Goal: Check status: Check status

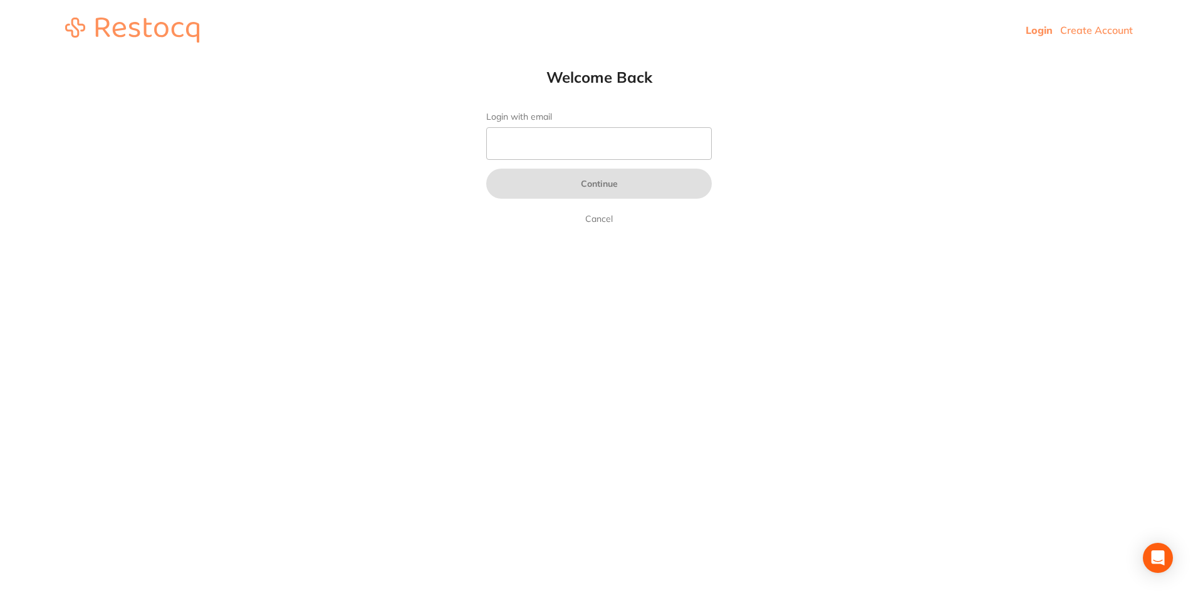
click at [539, 162] on form "Login with email Continue Cancel" at bounding box center [598, 168] width 225 height 115
click at [538, 150] on input "Login with email" at bounding box center [598, 143] width 225 height 33
type input "[EMAIL_ADDRESS][DOMAIN_NAME]"
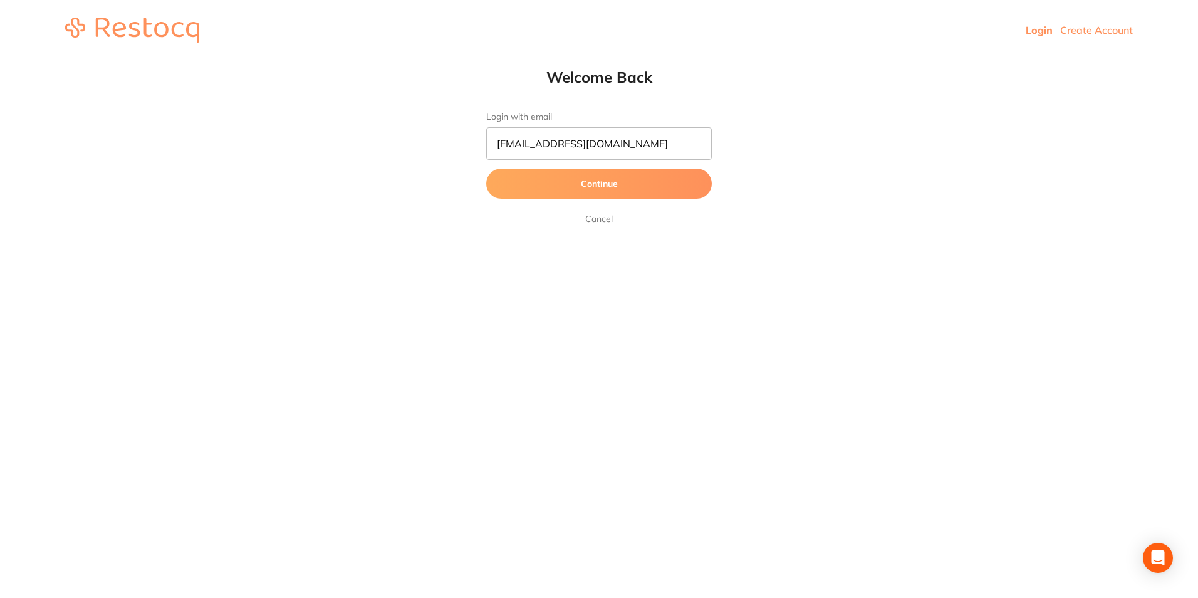
click at [550, 192] on button "Continue" at bounding box center [598, 183] width 225 height 30
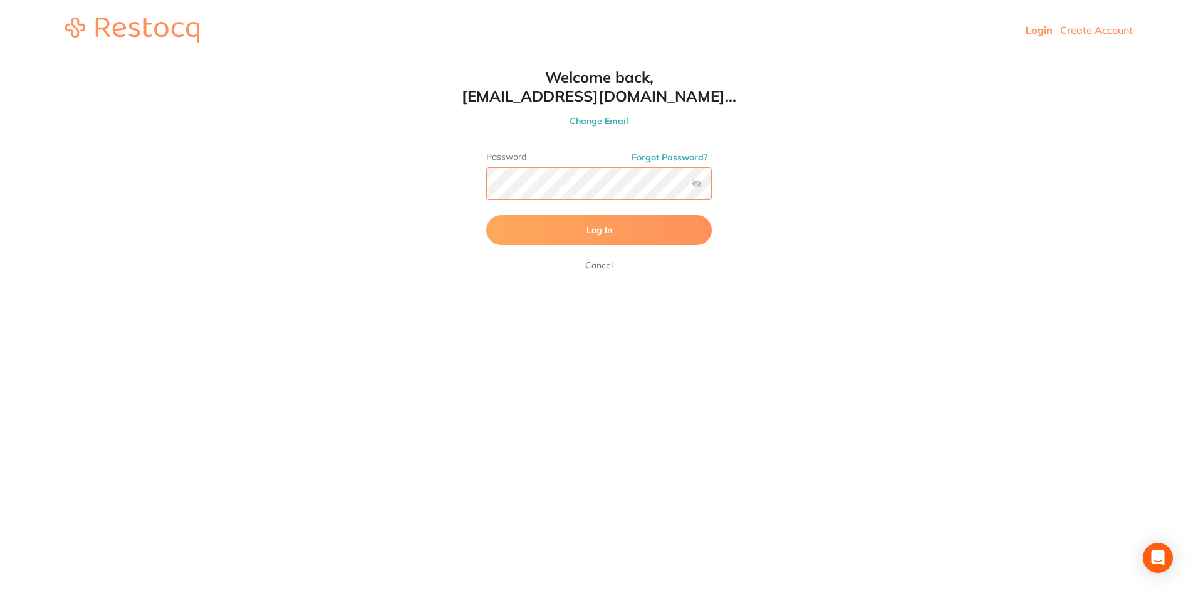
click at [486, 215] on button "Log In" at bounding box center [598, 230] width 225 height 30
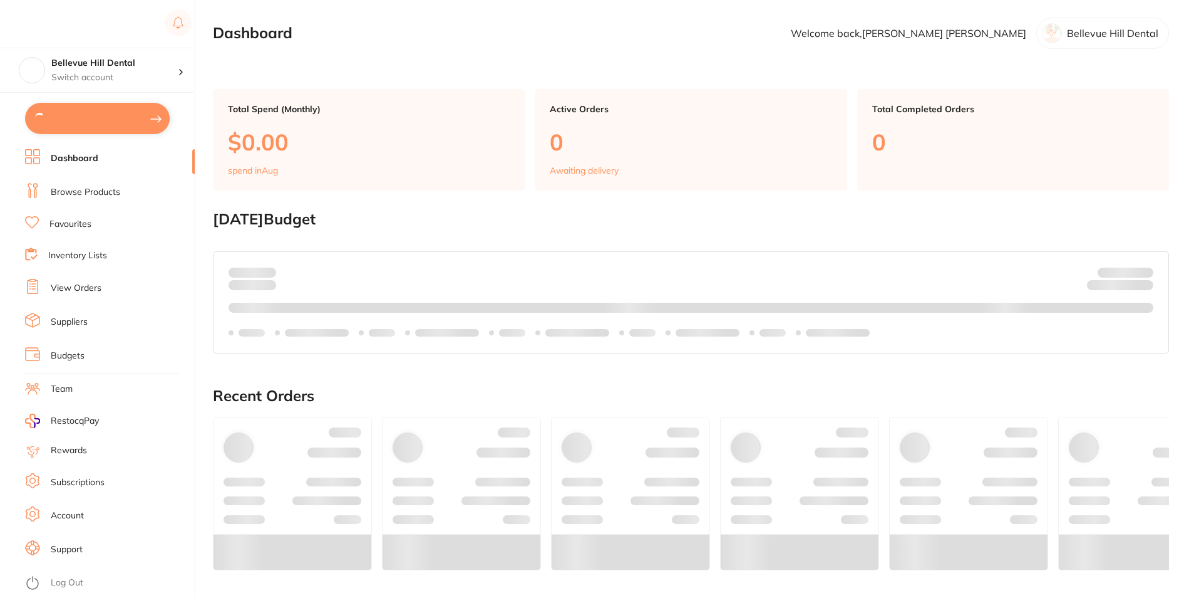
checkbox input "true"
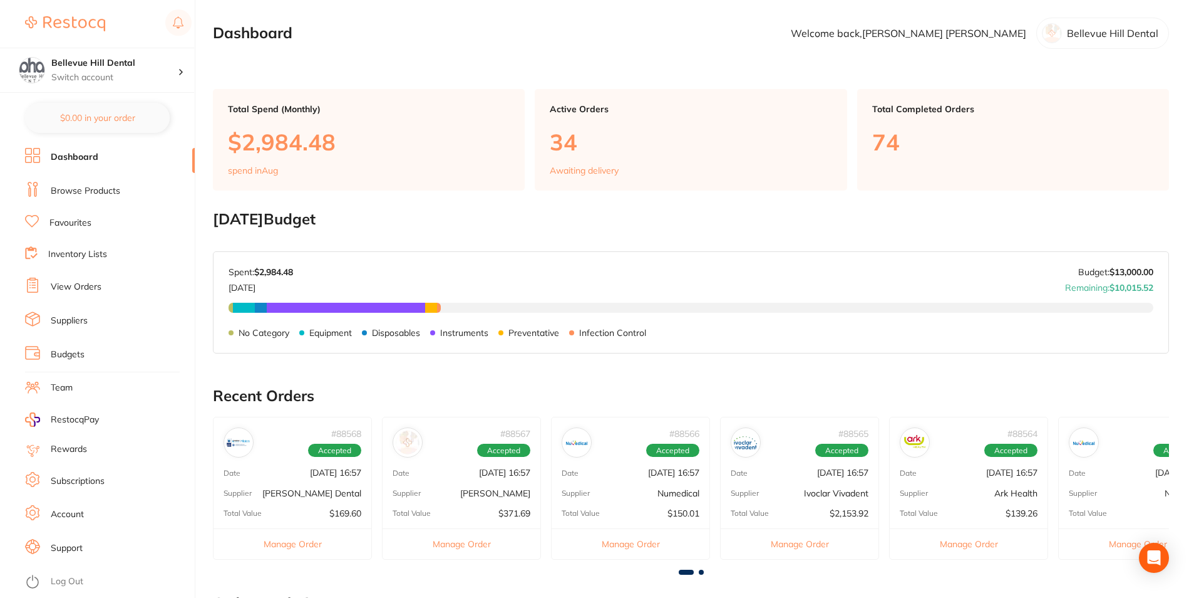
click at [83, 281] on link "View Orders" at bounding box center [76, 287] width 51 height 13
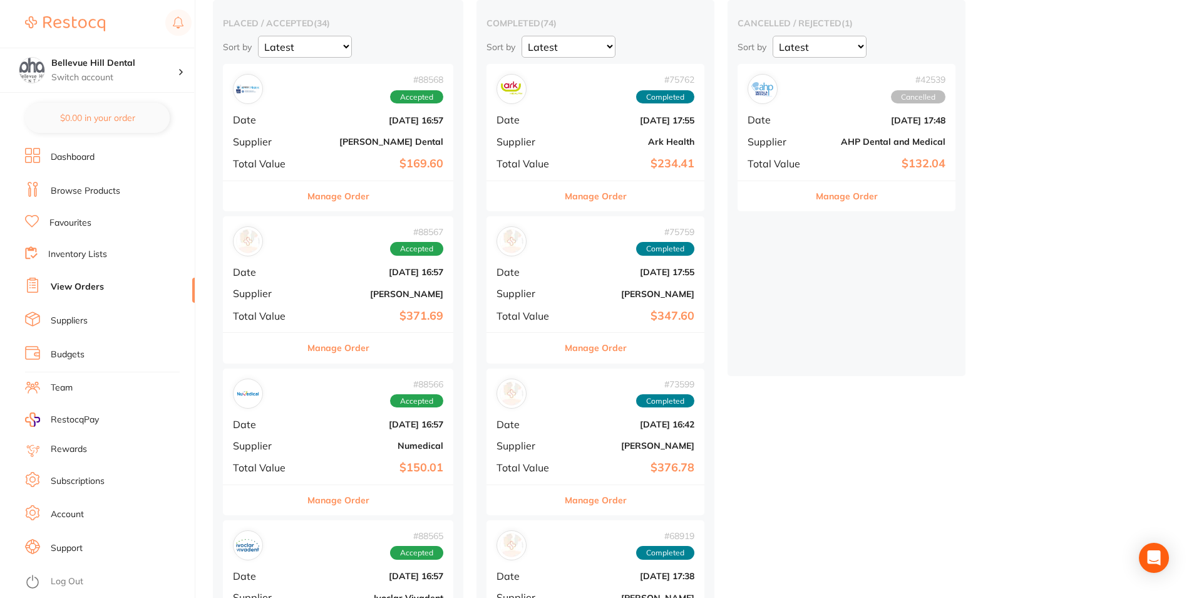
scroll to position [125, 0]
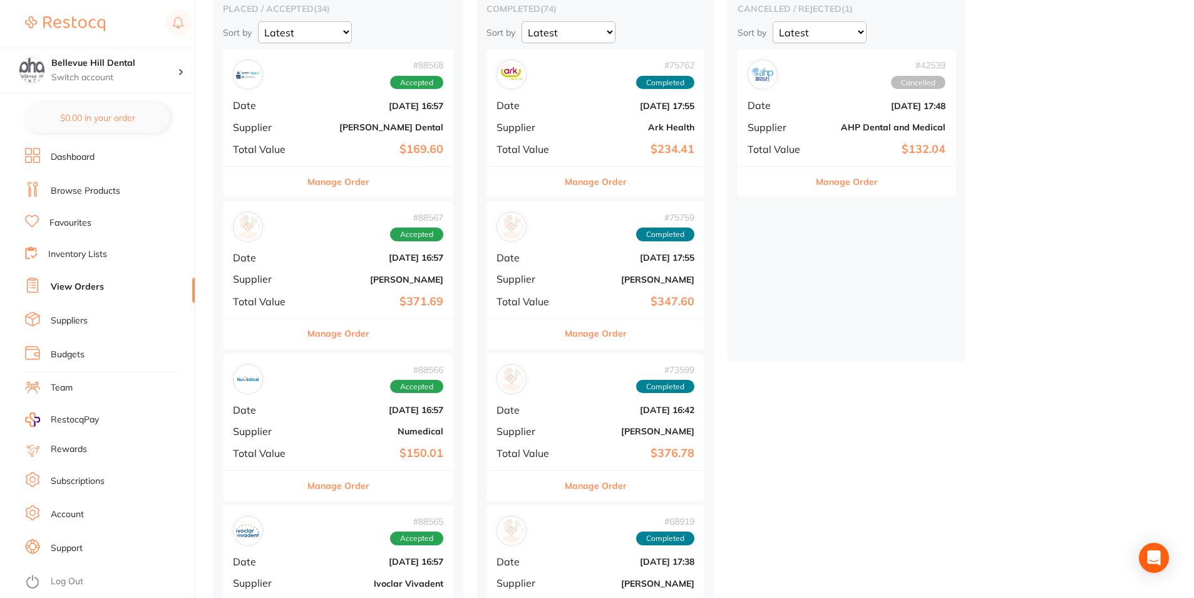
click at [311, 410] on div "# 88566 Accepted Date [DATE] 16:57 Supplier Numedical Total Value $150.01" at bounding box center [338, 412] width 231 height 116
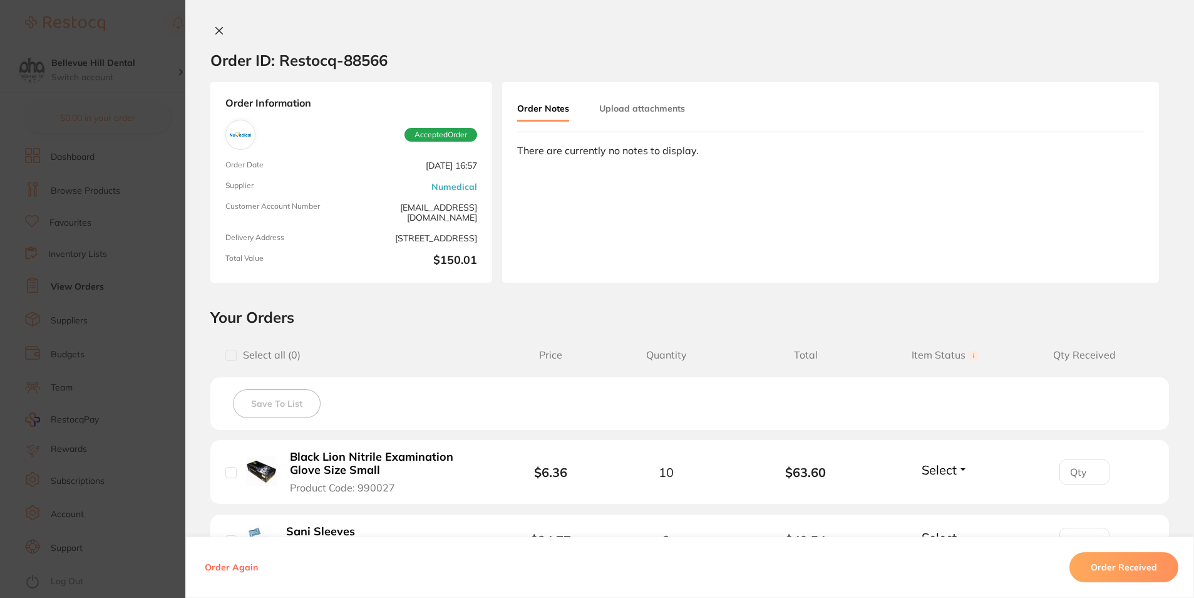
drag, startPoint x: 222, startPoint y: 29, endPoint x: 273, endPoint y: 125, distance: 108.7
click at [221, 29] on button at bounding box center [219, 31] width 18 height 13
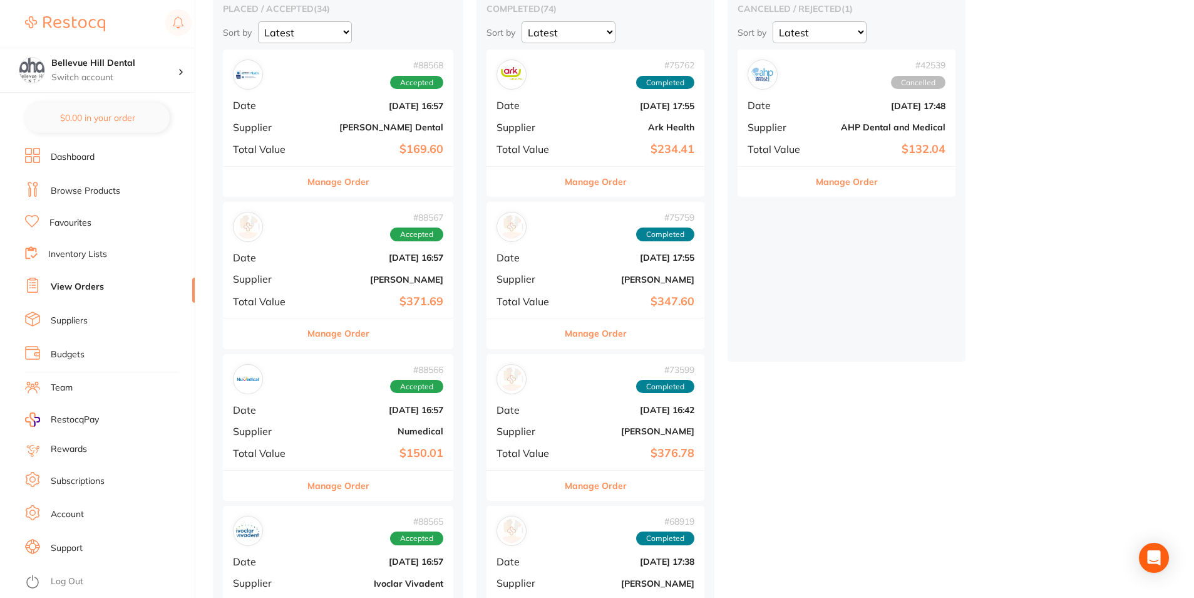
click at [318, 266] on div "# 88567 Accepted Date [DATE] 16:57 Supplier [PERSON_NAME] Total Value $371.69" at bounding box center [338, 260] width 231 height 116
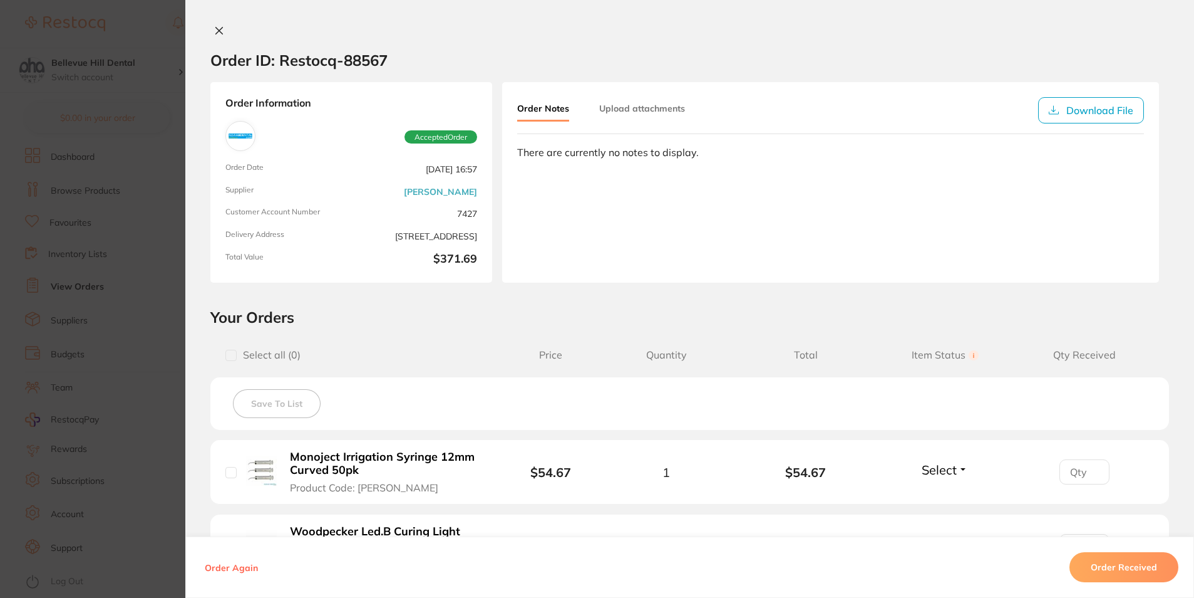
click at [217, 30] on icon at bounding box center [219, 31] width 7 height 7
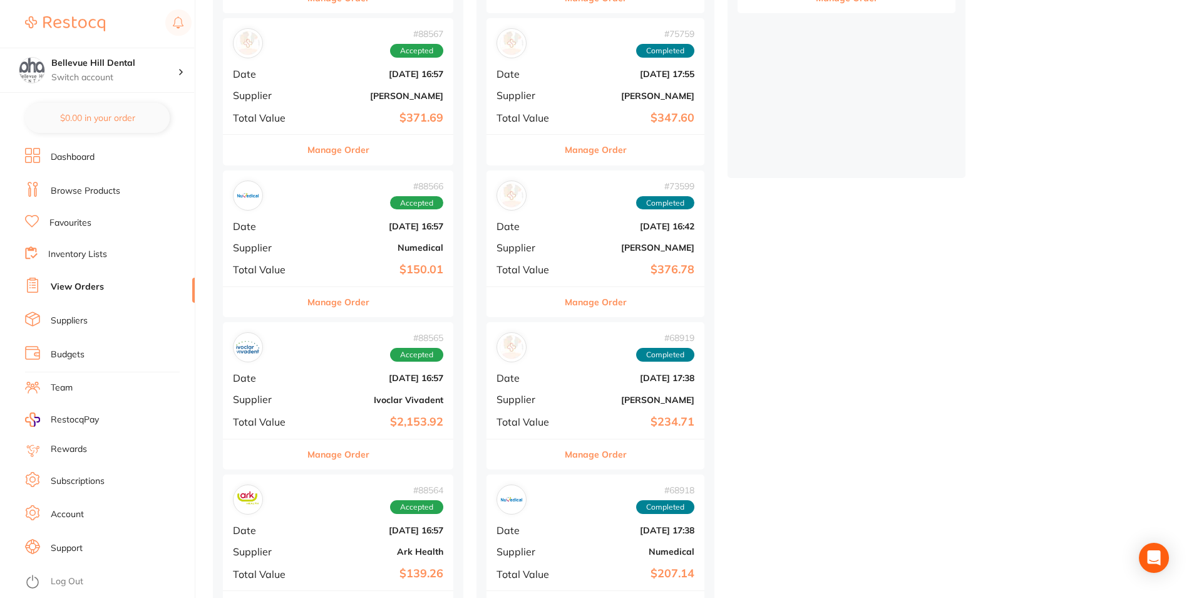
scroll to position [376, 0]
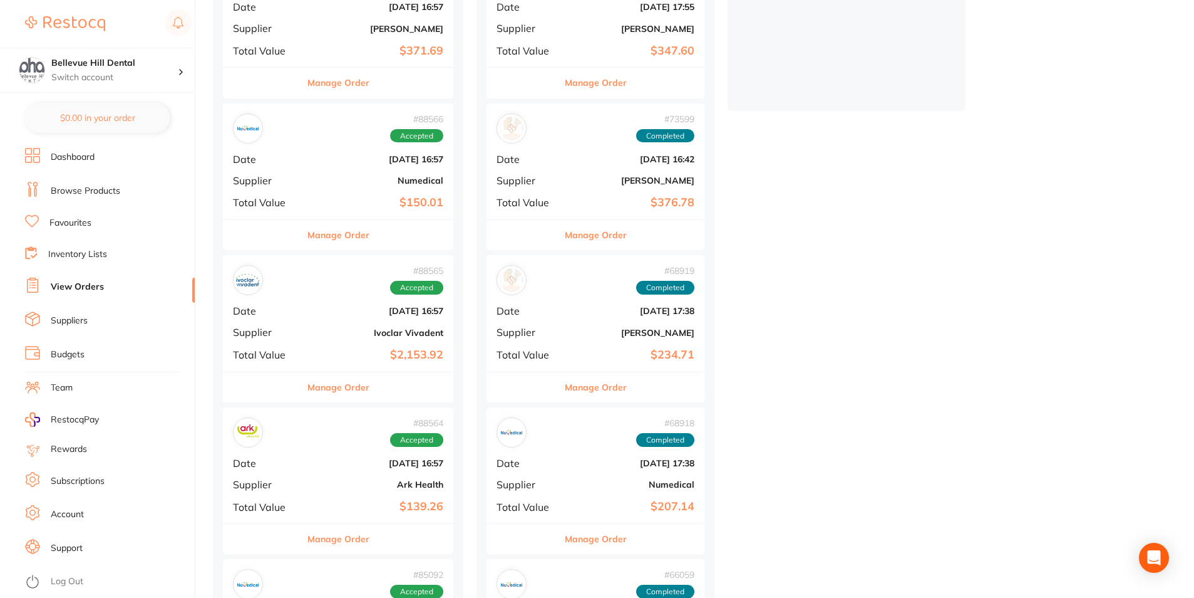
click at [309, 294] on div "# 88565 Accepted" at bounding box center [338, 280] width 210 height 30
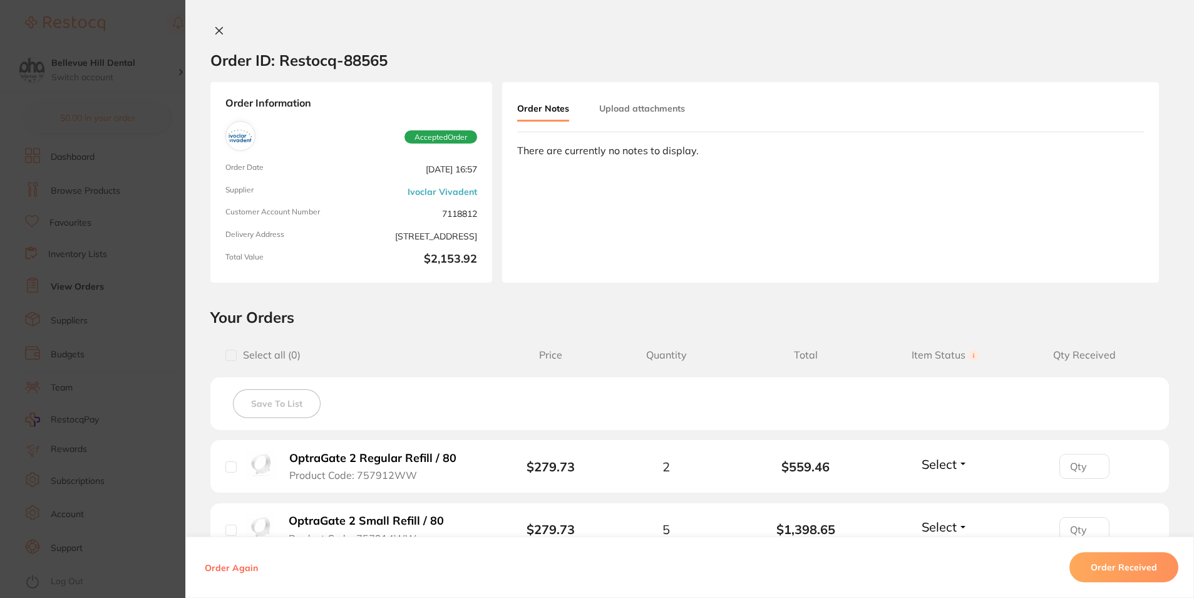
drag, startPoint x: 221, startPoint y: 31, endPoint x: 230, endPoint y: 78, distance: 47.8
click at [220, 33] on button at bounding box center [219, 31] width 18 height 13
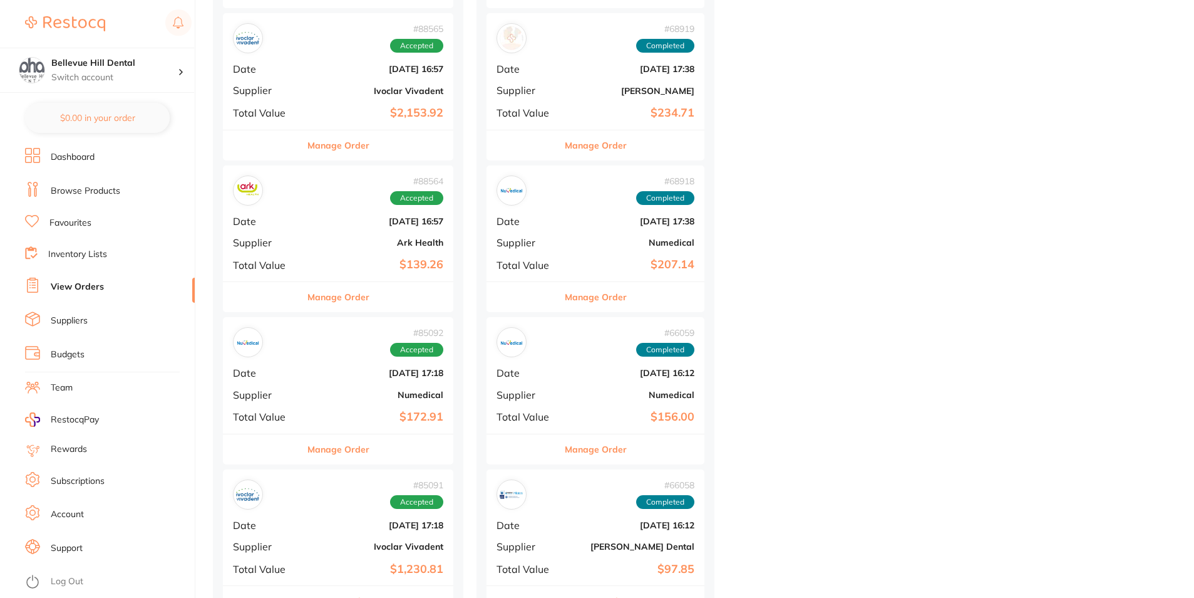
scroll to position [626, 0]
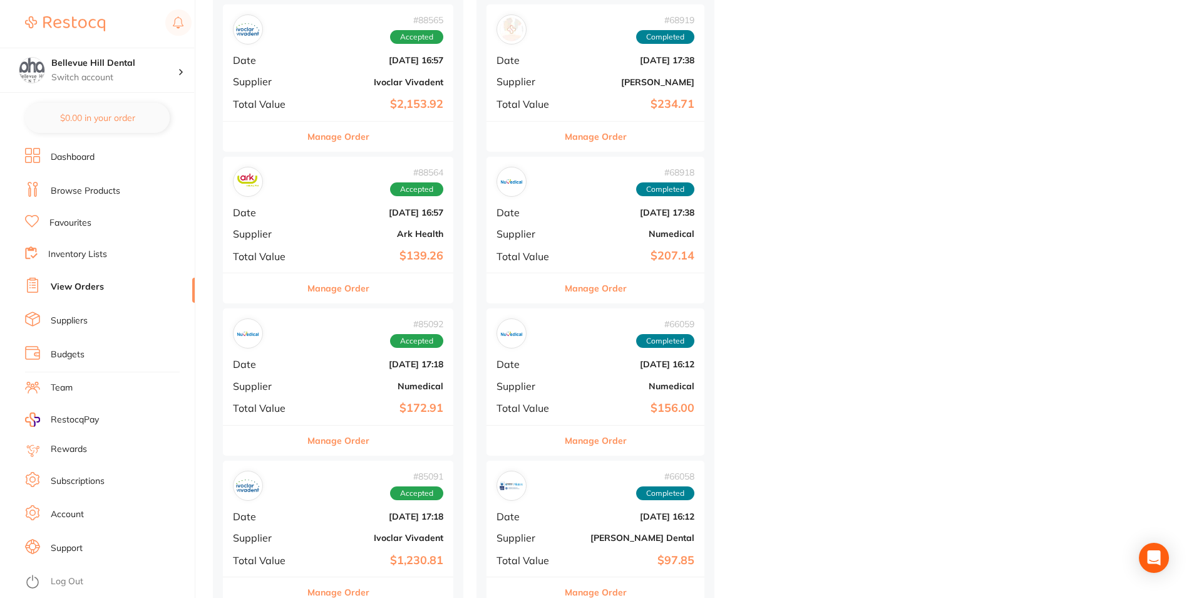
click at [298, 356] on div "# 85092 Accepted Date [DATE] 17:18 Supplier Numedical Total Value $172.91" at bounding box center [338, 366] width 231 height 116
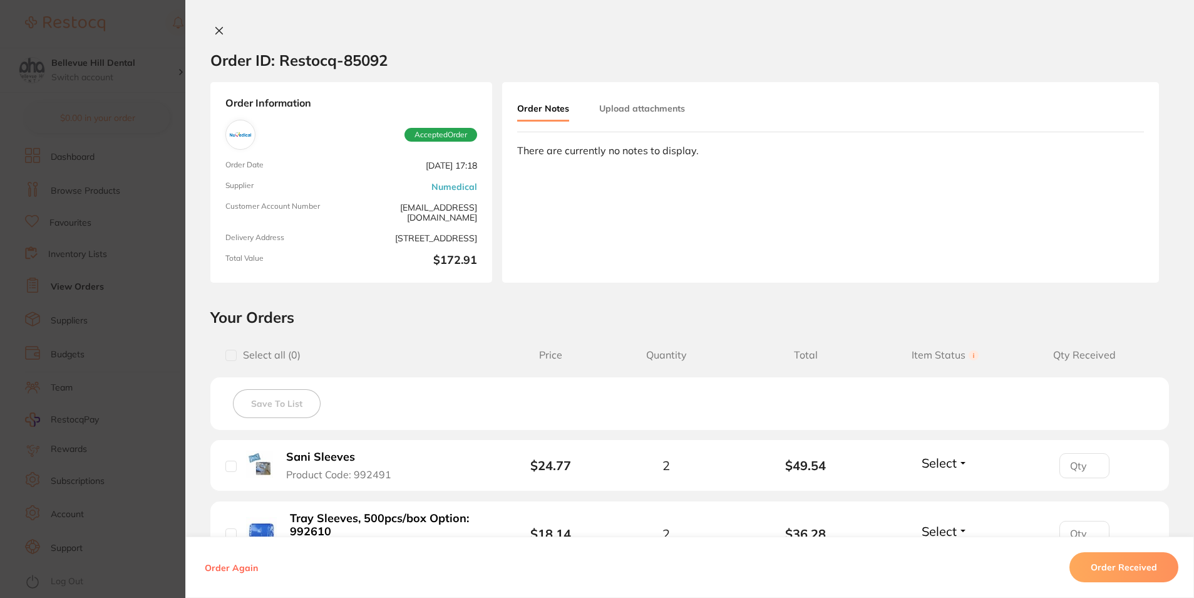
click at [213, 36] on button at bounding box center [219, 31] width 18 height 13
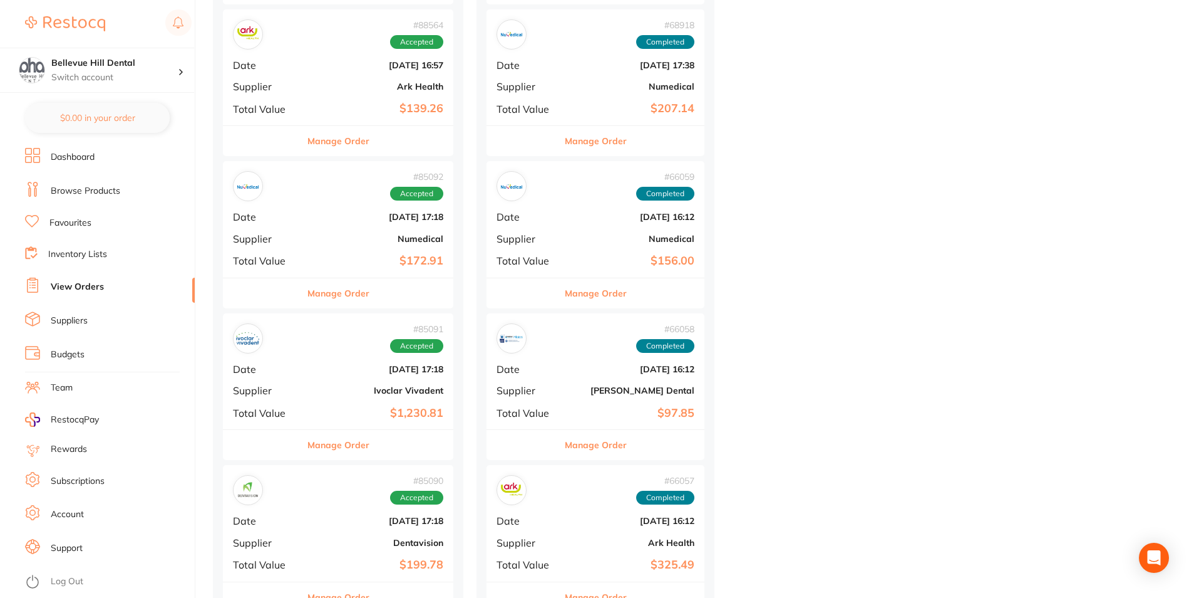
scroll to position [752, 0]
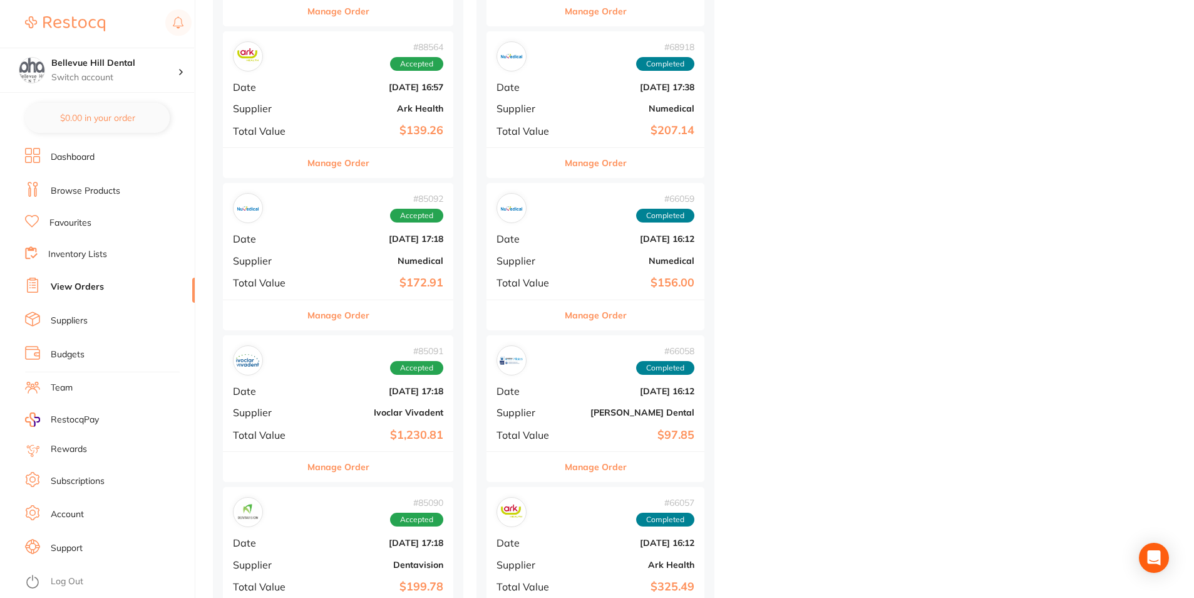
click at [304, 78] on div "# 88564 Accepted Date [DATE] 16:57 Supplier Ark Health Total Value $139.26" at bounding box center [338, 89] width 231 height 116
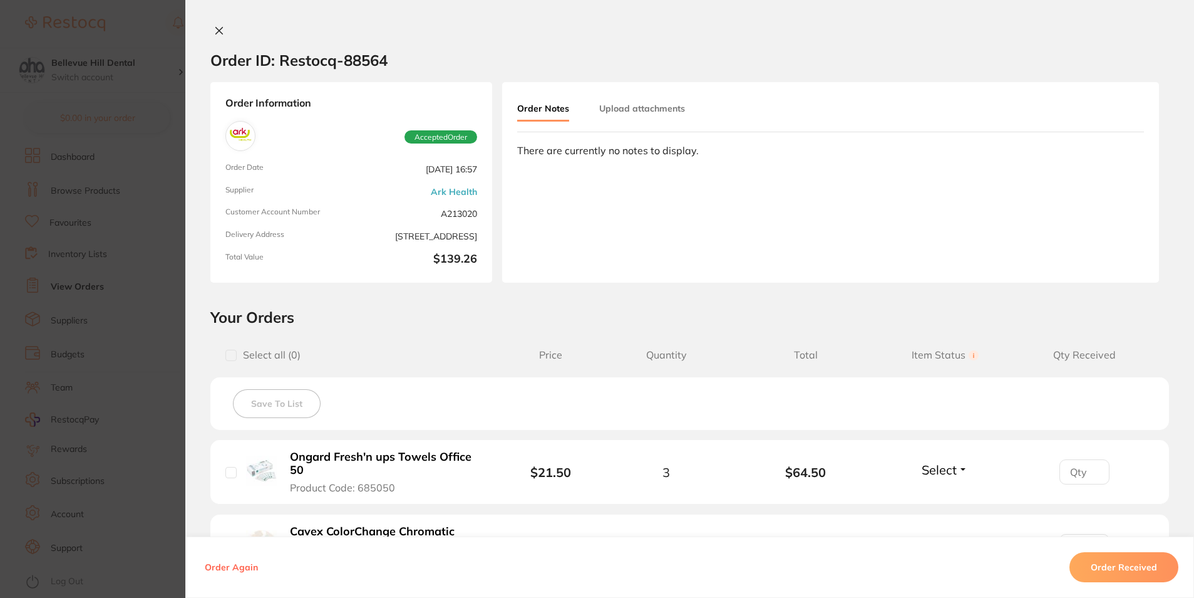
drag, startPoint x: 219, startPoint y: 33, endPoint x: 316, endPoint y: 122, distance: 131.7
click at [220, 32] on icon at bounding box center [219, 31] width 10 height 10
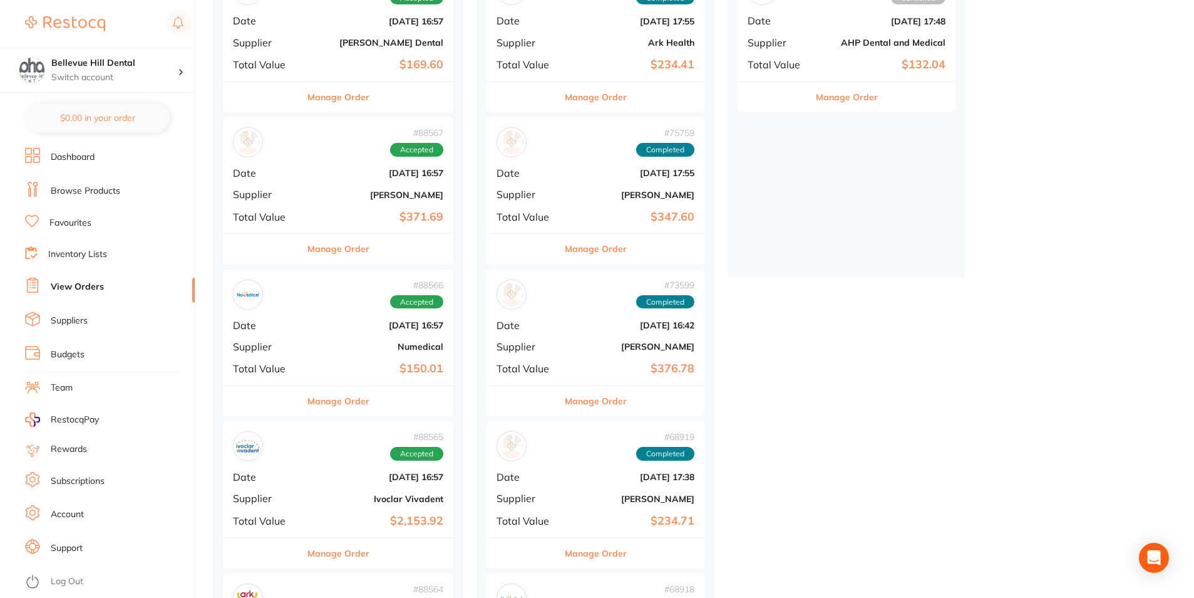
scroll to position [188, 0]
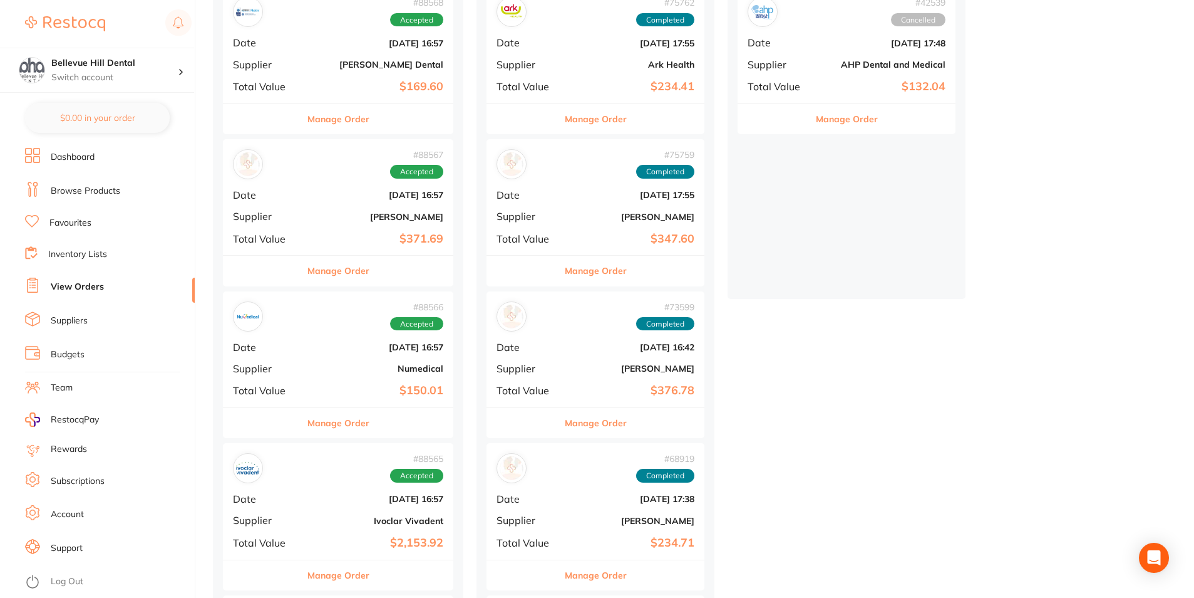
click at [328, 229] on div "# 88567 Accepted Date [DATE] 16:57 Supplier [PERSON_NAME] Total Value $371.69" at bounding box center [338, 197] width 231 height 116
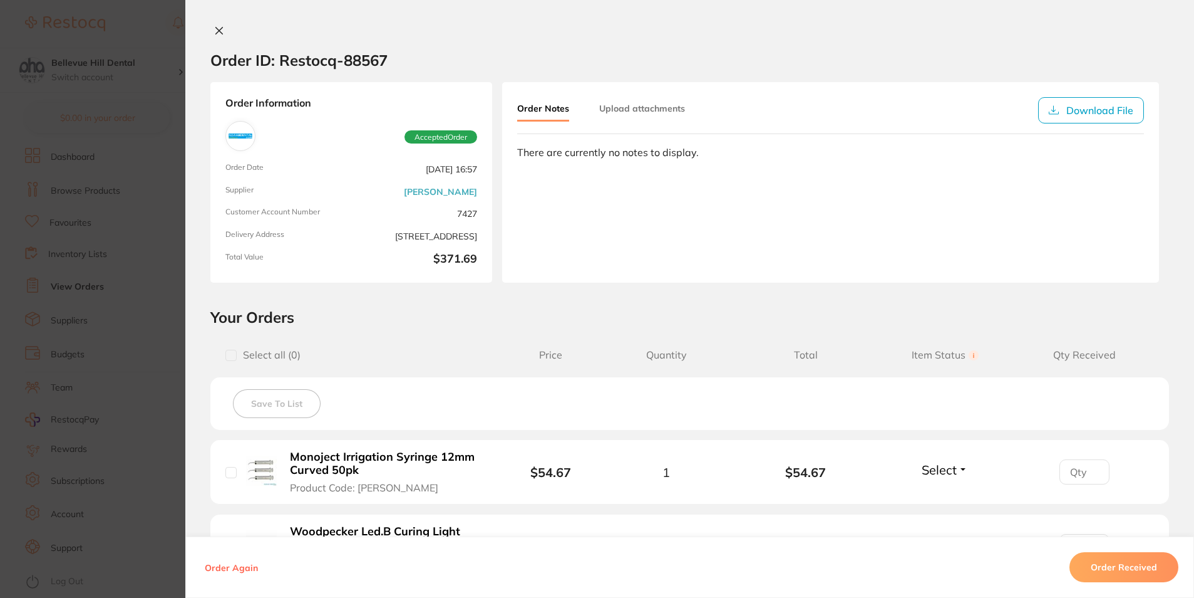
click at [219, 28] on icon at bounding box center [219, 31] width 7 height 7
